Goal: Transaction & Acquisition: Purchase product/service

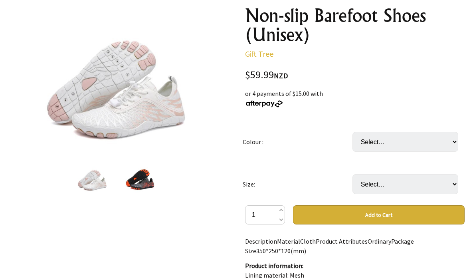
scroll to position [98, 0]
click at [450, 147] on select "Select… Blue Black Pink White" at bounding box center [406, 142] width 106 height 20
select select "White"
select select "Pink"
click at [451, 180] on select "Select… US Women 6 - US Men 4 US Women 7 - US Men 5 US Women 7.5 - US Men 5.5 U…" at bounding box center [406, 184] width 106 height 20
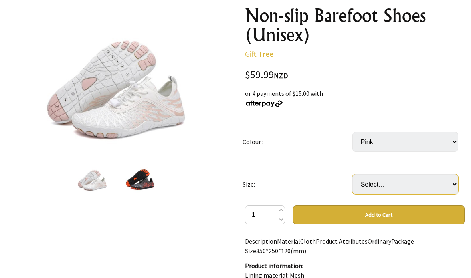
select select "US Women 10/10.5 - US Men 8/8.5"
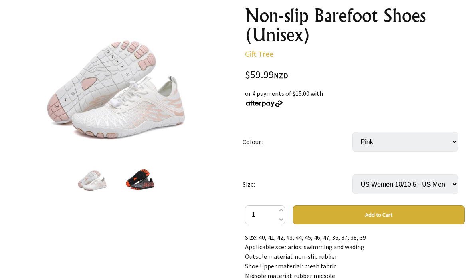
scroll to position [80, 0]
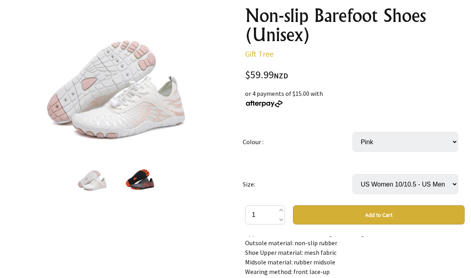
click at [388, 214] on button "Add to Cart" at bounding box center [379, 214] width 172 height 19
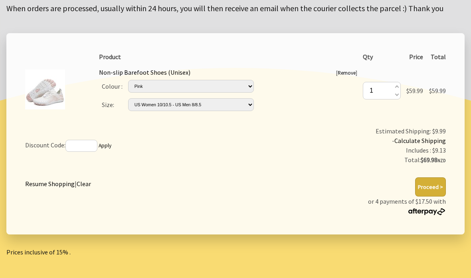
scroll to position [132, 0]
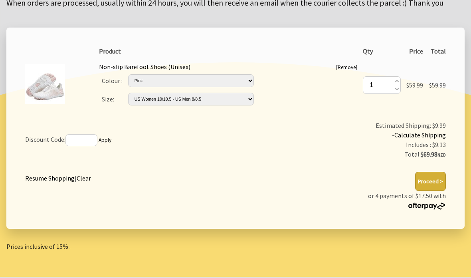
click at [434, 177] on button "Proceed >" at bounding box center [430, 181] width 31 height 19
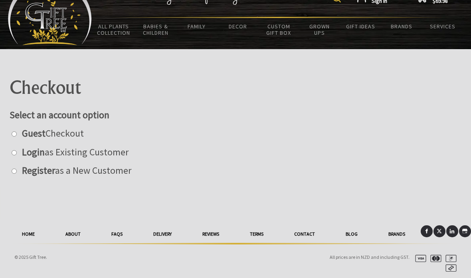
click at [18, 172] on label "Register as a New Customer" at bounding box center [74, 170] width 113 height 12
click at [17, 172] on input "radio" at bounding box center [14, 170] width 5 height 5
radio input "true"
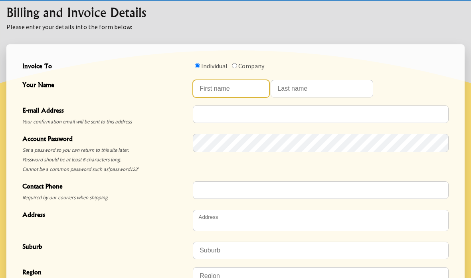
click at [202, 93] on input "Your Name" at bounding box center [231, 89] width 77 height 18
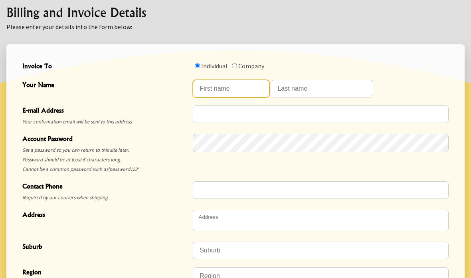
scroll to position [219, 0]
type input "Carol"
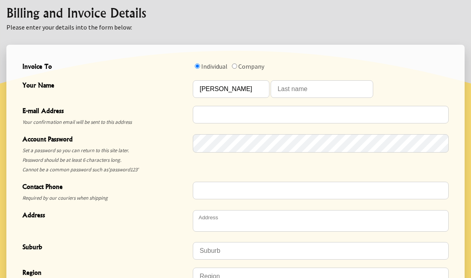
type input "Philp"
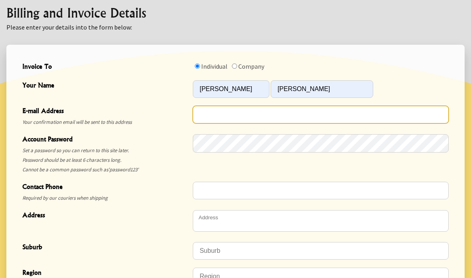
type input "carolphilp11@gmail.com"
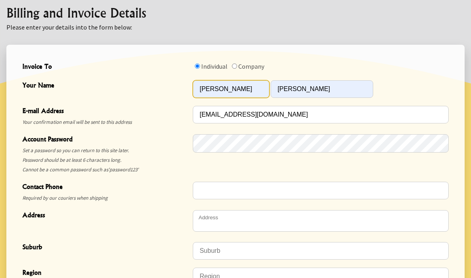
scroll to position [220, 0]
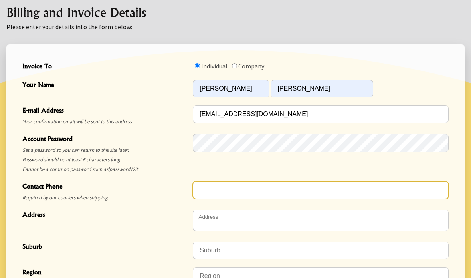
type input "021634771"
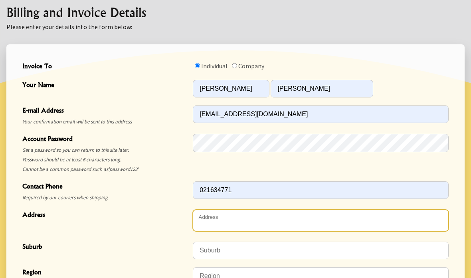
click at [210, 223] on textarea "Address" at bounding box center [321, 221] width 256 height 22
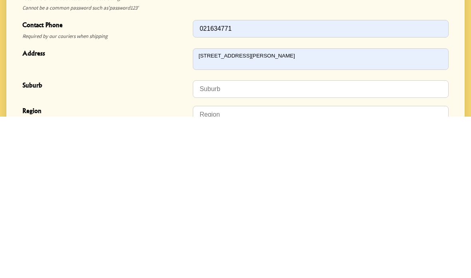
scroll to position [381, 0]
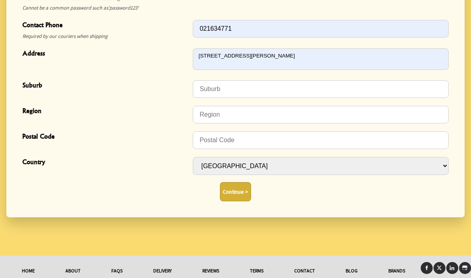
type textarea "[STREET_ADDRESS][PERSON_NAME]"
type input "Wainuiomata"
type input "Lower Hutt"
type input "5014"
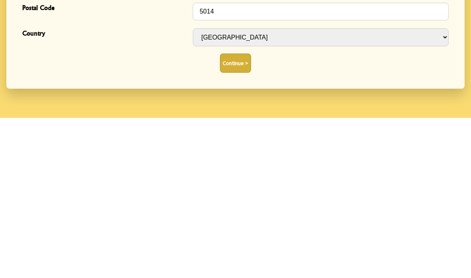
scroll to position [350, 0]
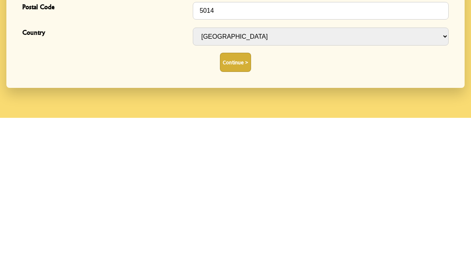
click at [232, 213] on button "Continue >" at bounding box center [235, 222] width 31 height 19
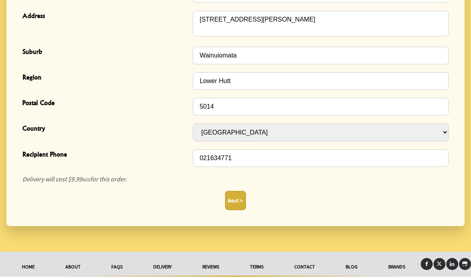
scroll to position [328, 0]
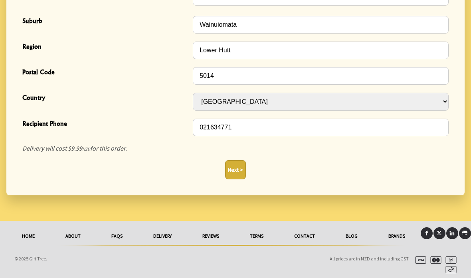
click at [234, 169] on button "Next >" at bounding box center [235, 169] width 21 height 19
